Goal: Task Accomplishment & Management: Use online tool/utility

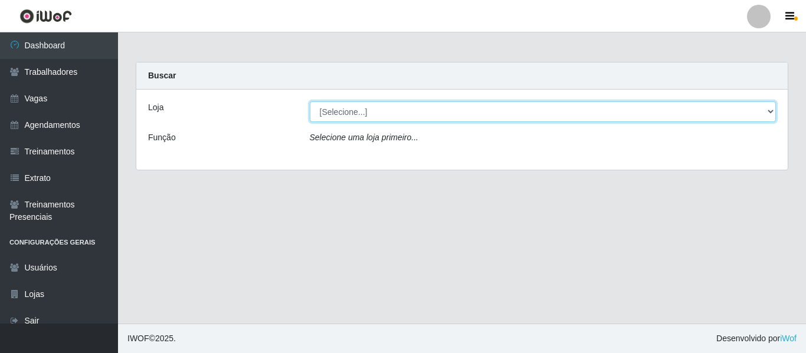
click at [381, 109] on select "[Selecione...] Mister Burg" at bounding box center [543, 111] width 467 height 21
select select "535"
click at [310, 101] on select "[Selecione...] Mister Burg" at bounding box center [543, 111] width 467 height 21
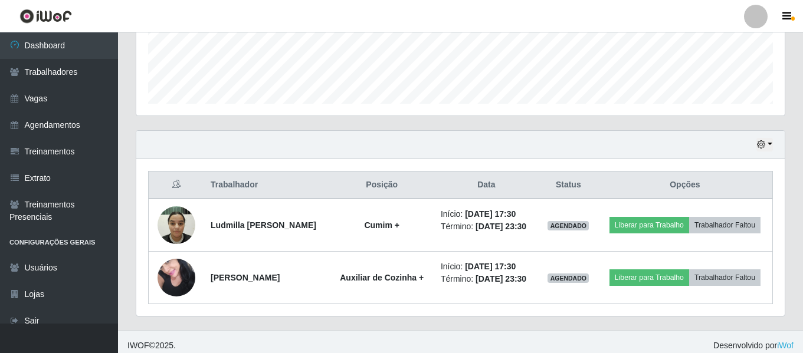
scroll to position [343, 0]
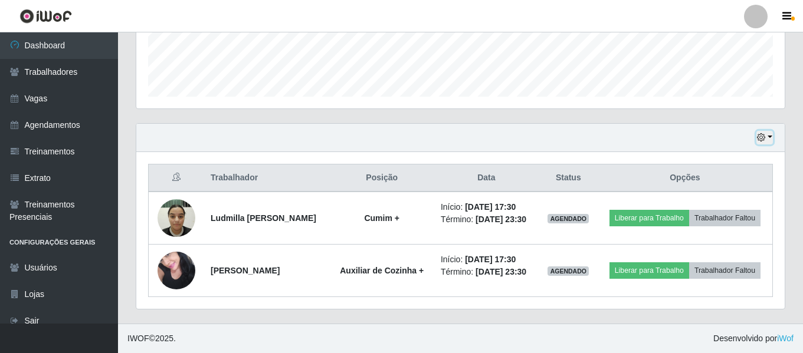
click at [772, 131] on button "button" at bounding box center [764, 138] width 17 height 14
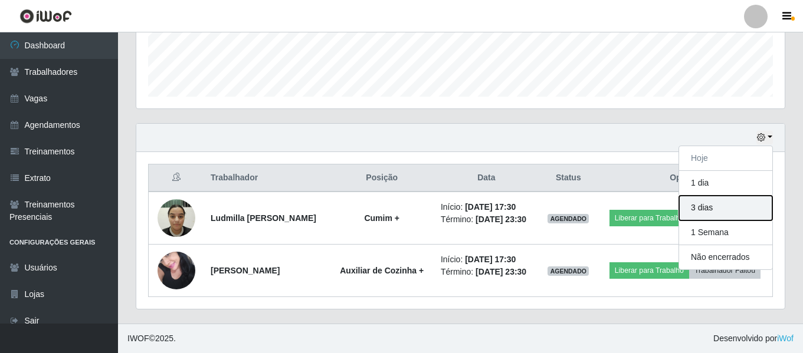
click at [716, 196] on button "3 dias" at bounding box center [725, 208] width 93 height 25
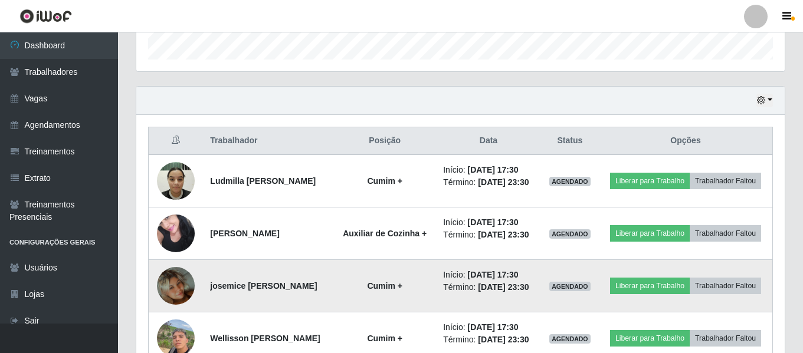
scroll to position [362, 0]
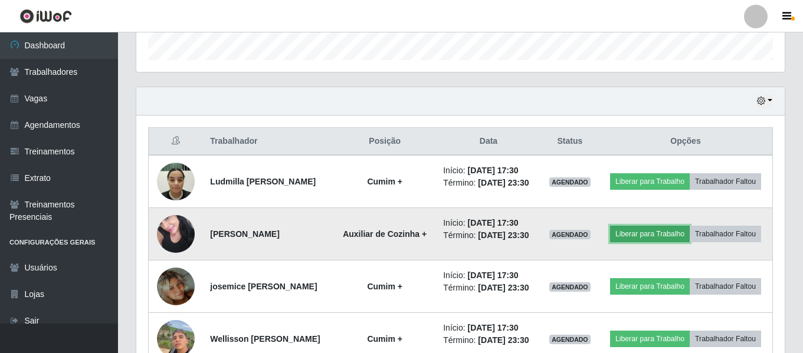
click at [690, 240] on button "Liberar para Trabalho" at bounding box center [650, 234] width 80 height 17
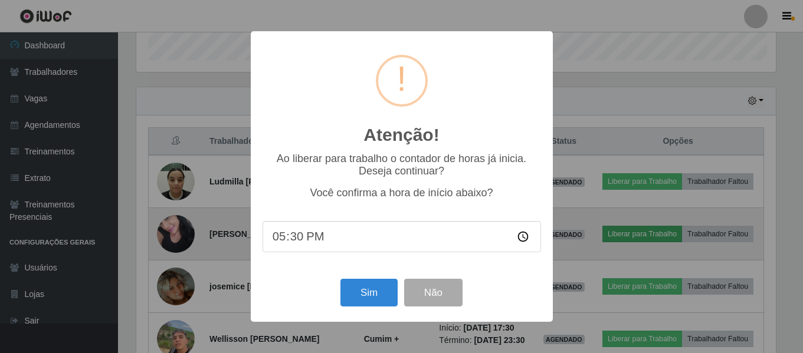
scroll to position [245, 643]
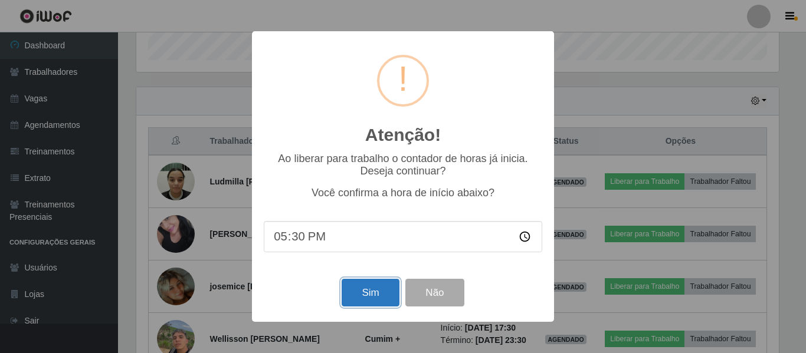
click at [359, 290] on button "Sim" at bounding box center [370, 293] width 57 height 28
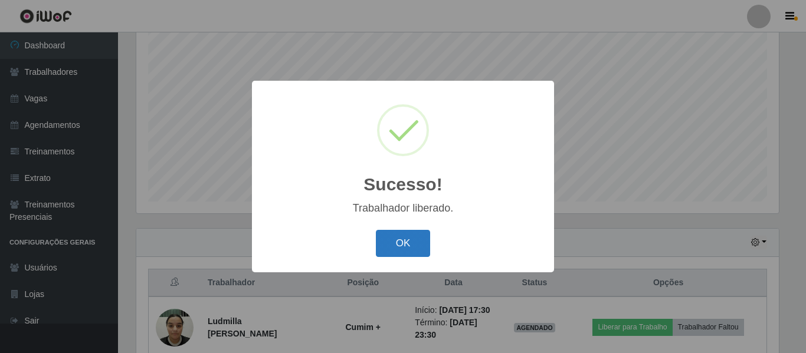
click at [406, 244] on button "OK" at bounding box center [403, 244] width 55 height 28
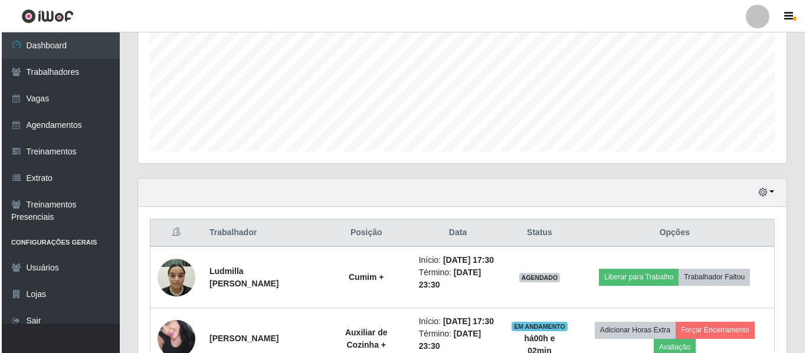
scroll to position [338, 0]
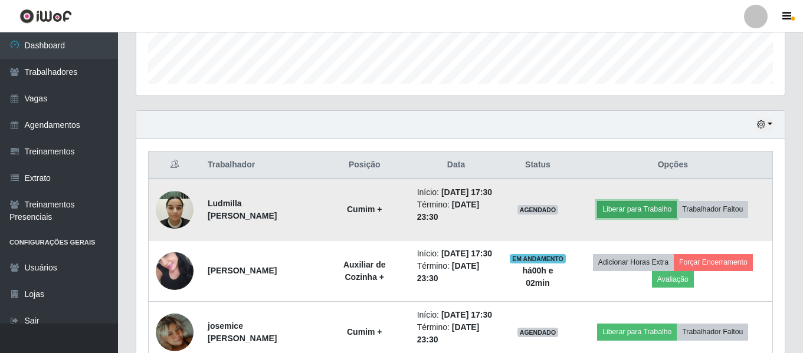
click at [658, 215] on button "Liberar para Trabalho" at bounding box center [637, 209] width 80 height 17
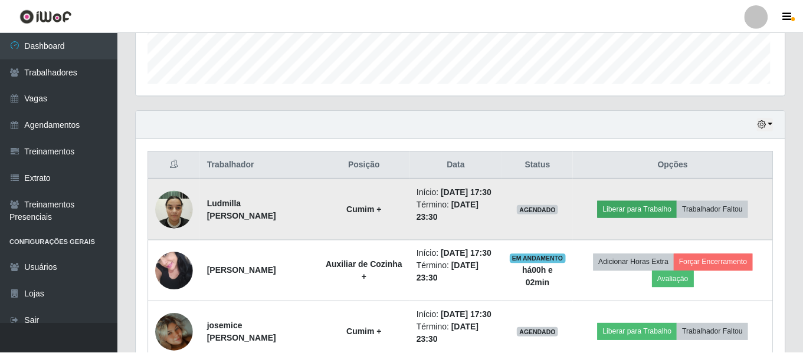
scroll to position [245, 643]
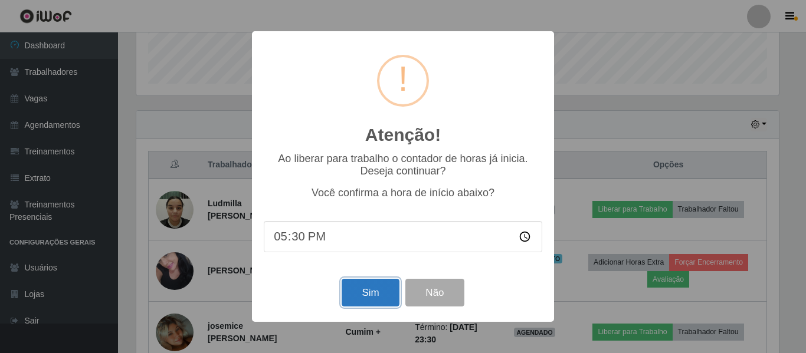
click at [376, 298] on button "Sim" at bounding box center [370, 293] width 57 height 28
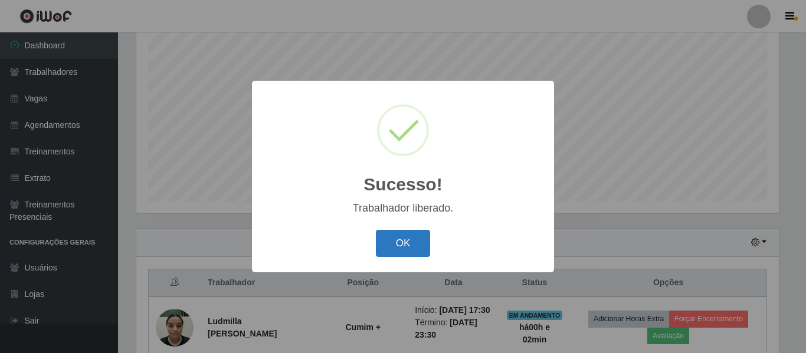
click at [415, 243] on button "OK" at bounding box center [403, 244] width 55 height 28
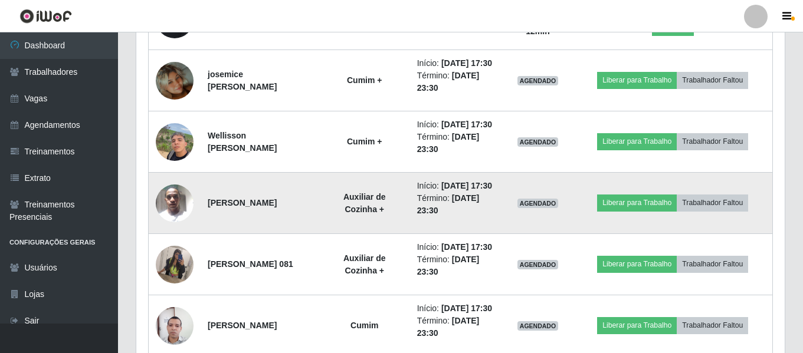
scroll to position [574, 0]
